Goal: Find specific page/section: Find specific page/section

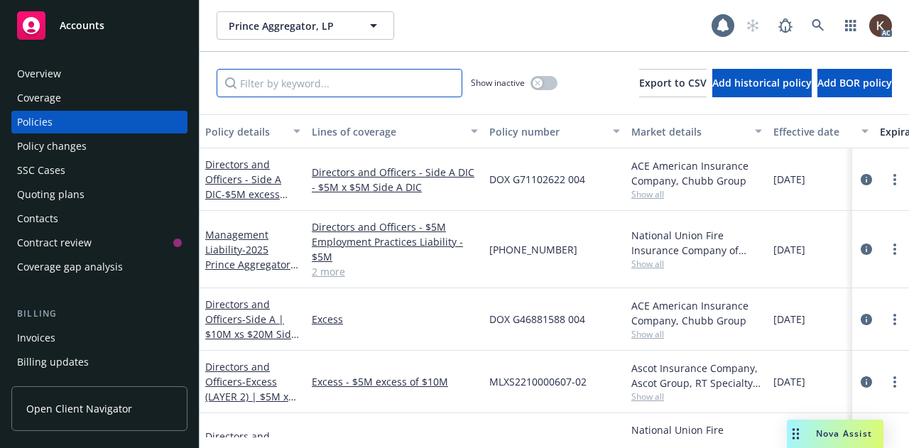
click at [391, 85] on input "Filter by keyword..." at bounding box center [340, 83] width 246 height 28
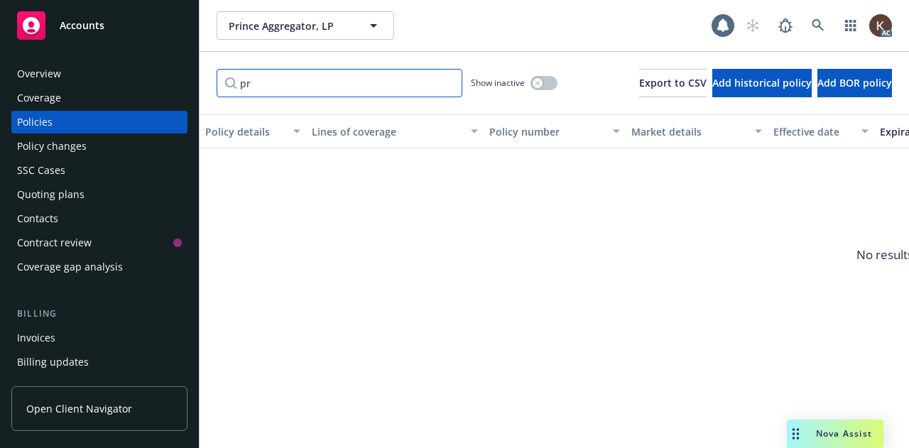
type input "p"
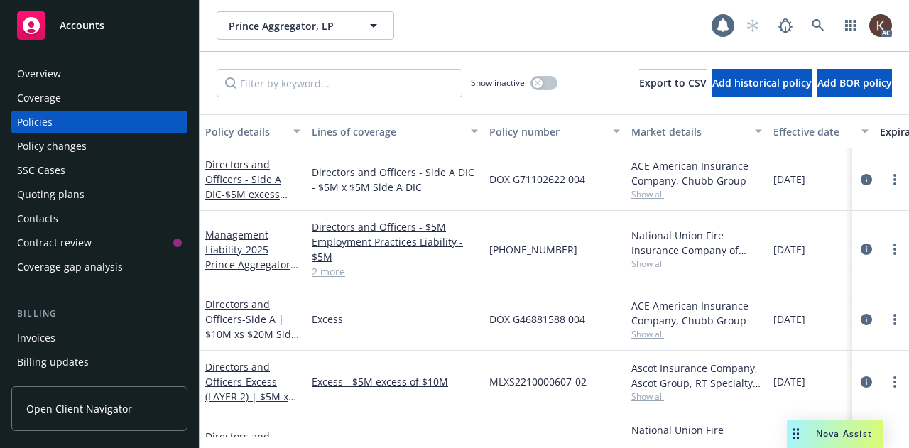
click at [780, 225] on div "[DATE]" at bounding box center [821, 249] width 107 height 77
click at [476, 40] on div "Prince Aggregator, LP Prince Aggregator, LP 1 AC" at bounding box center [554, 25] width 709 height 51
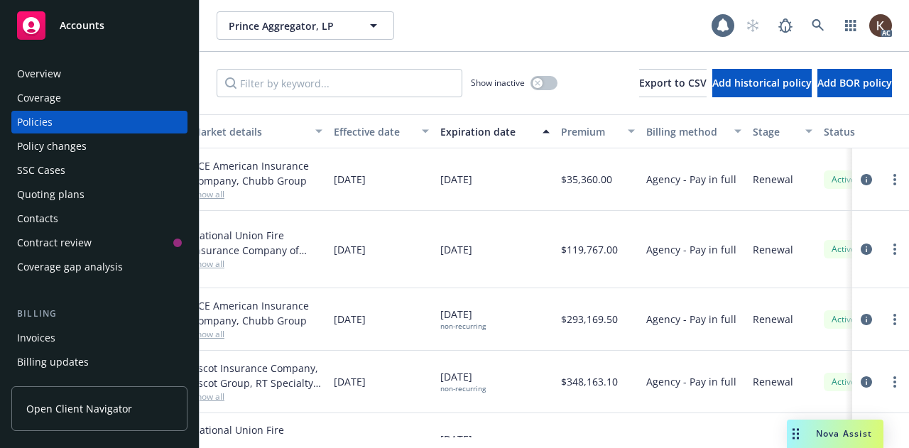
scroll to position [0, 672]
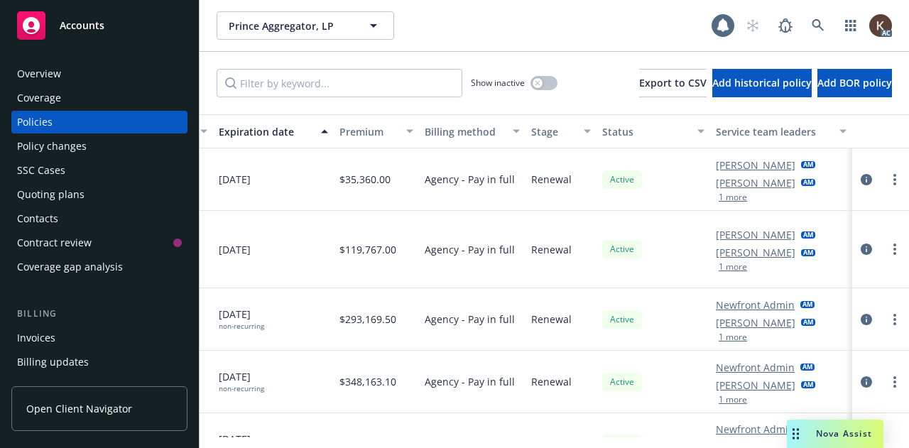
click at [726, 266] on button "1 more" at bounding box center [733, 267] width 28 height 9
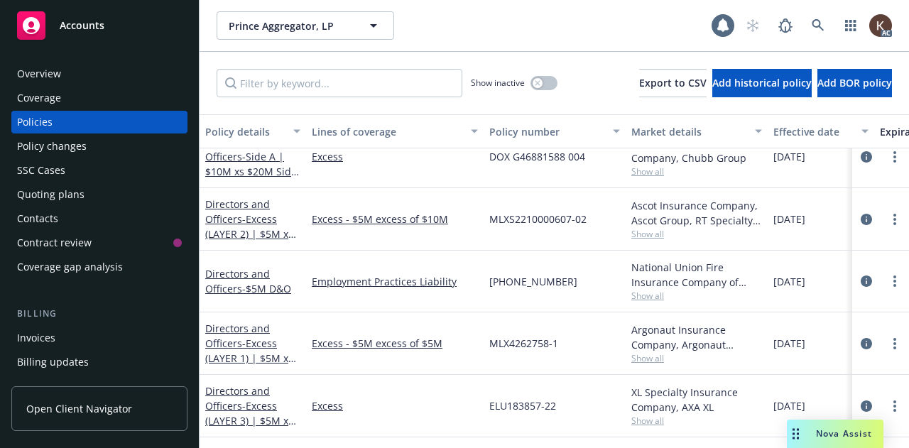
scroll to position [0, 0]
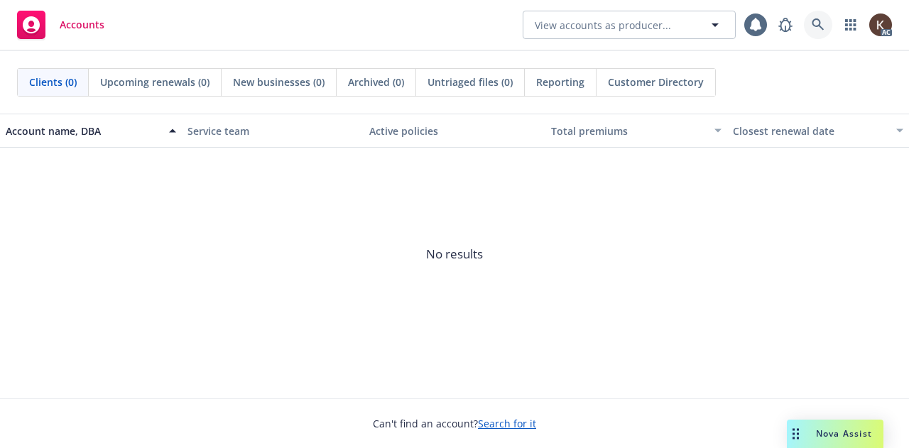
click at [814, 31] on icon at bounding box center [818, 24] width 13 height 13
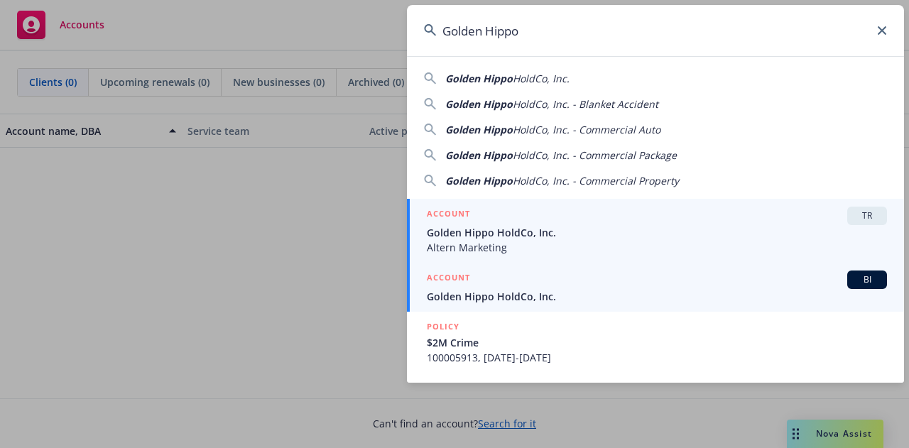
type input "Golden Hippo"
click at [464, 301] on span "Golden Hippo HoldCo, Inc." at bounding box center [657, 296] width 460 height 15
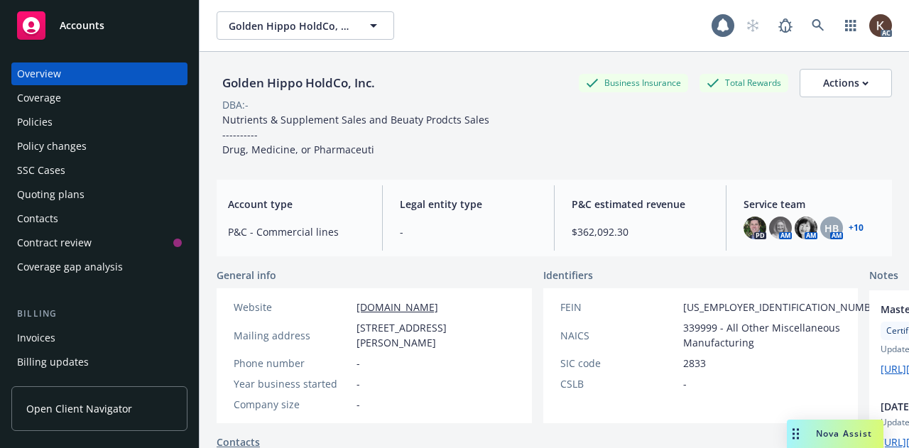
click at [120, 131] on div "Policies" at bounding box center [99, 122] width 165 height 23
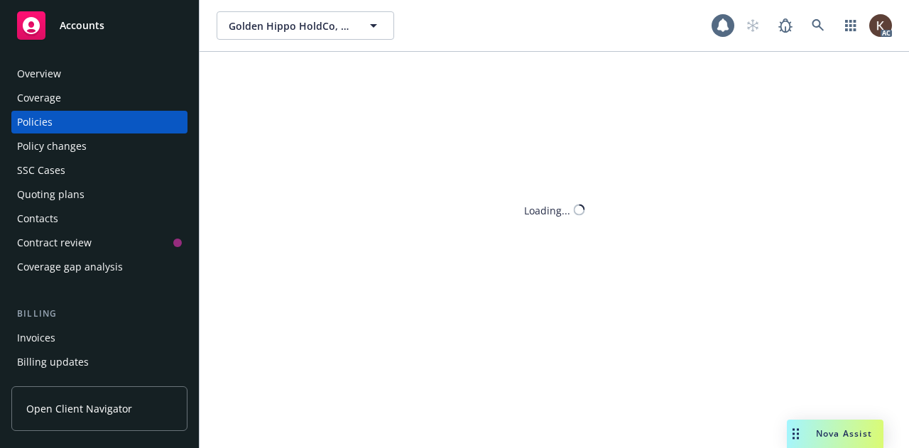
click at [98, 127] on div "Policies" at bounding box center [99, 122] width 165 height 23
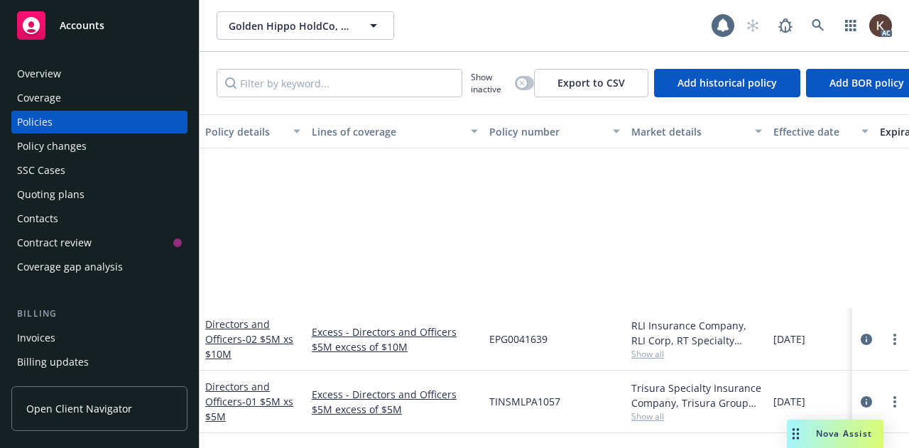
scroll to position [684, 0]
